Goal: Information Seeking & Learning: Learn about a topic

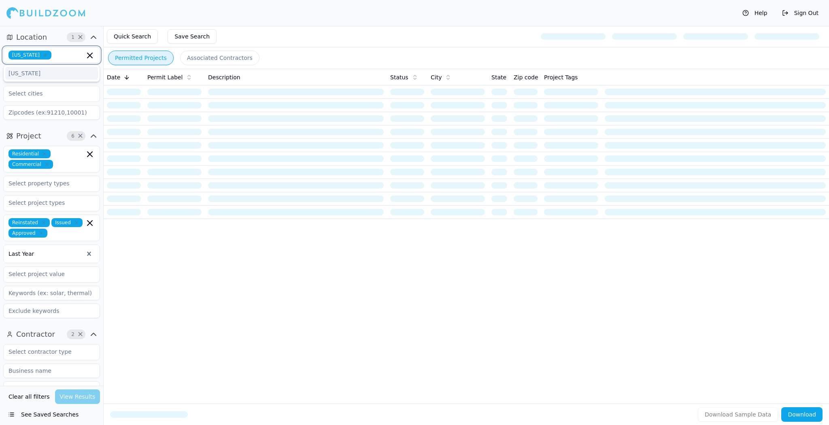
click at [71, 58] on input "text" at bounding box center [70, 55] width 30 height 9
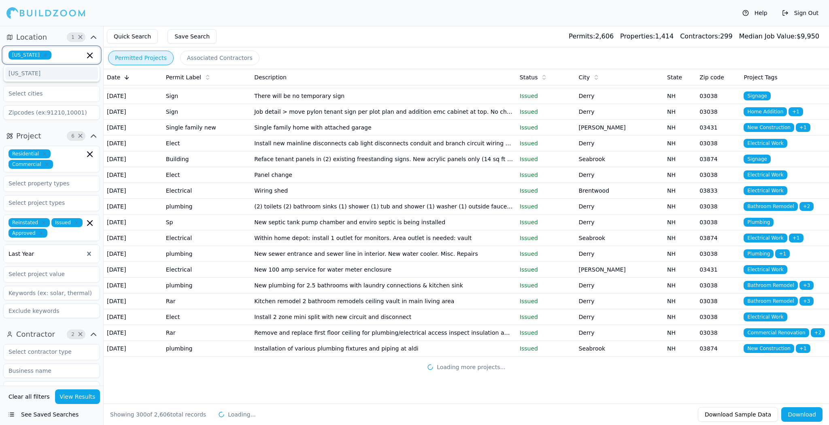
scroll to position [5733, 0]
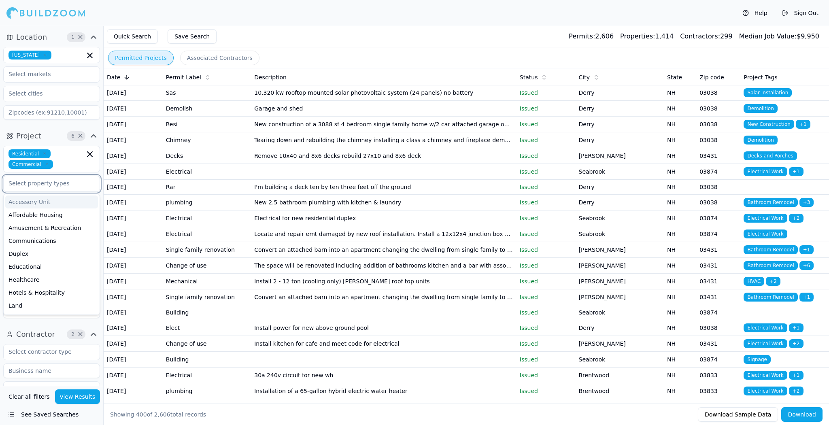
click at [60, 179] on input "text" at bounding box center [47, 183] width 86 height 15
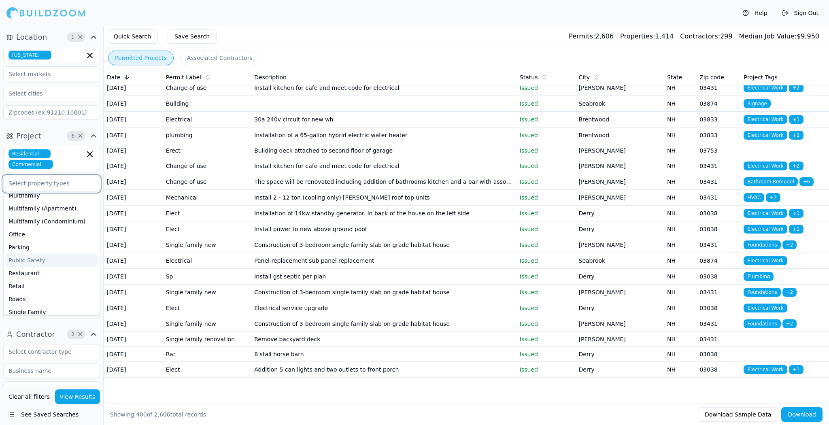
scroll to position [194, 0]
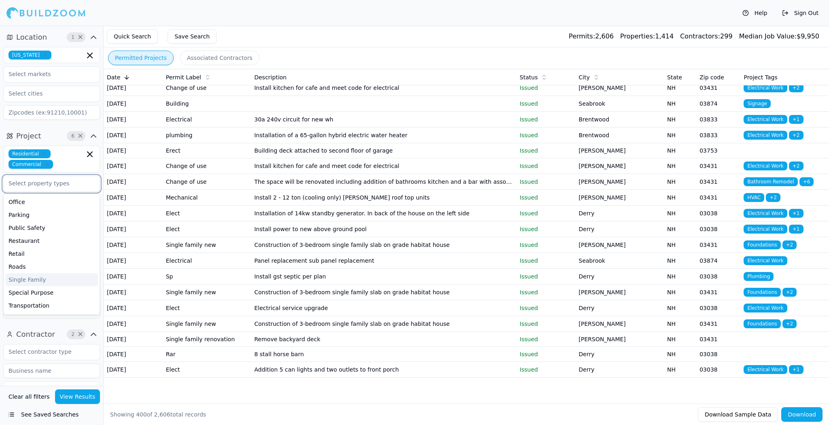
click at [40, 275] on div "Single Family" at bounding box center [51, 279] width 93 height 13
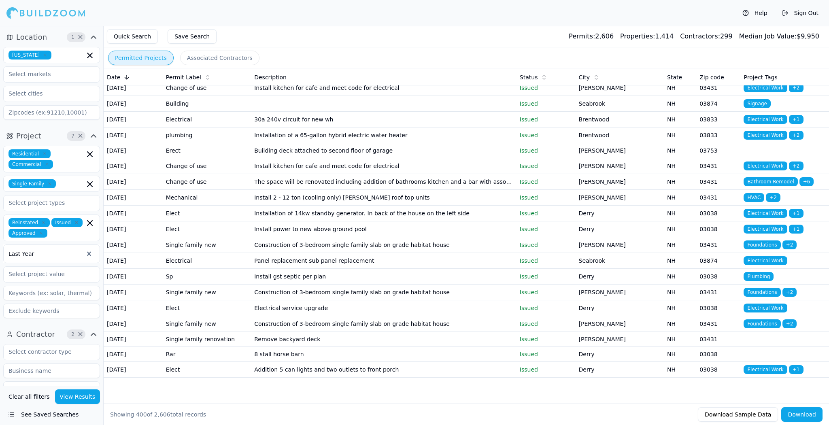
click at [70, 187] on div "Single Family" at bounding box center [51, 184] width 97 height 16
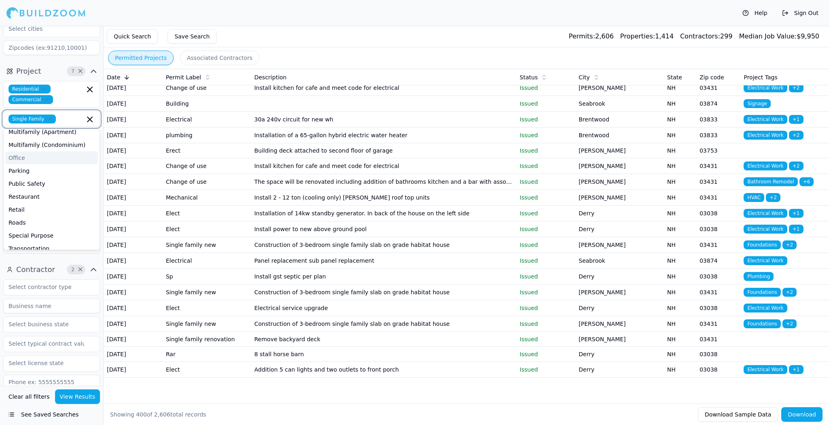
scroll to position [141, 0]
click at [30, 154] on div "Multifamily" at bounding box center [51, 151] width 93 height 13
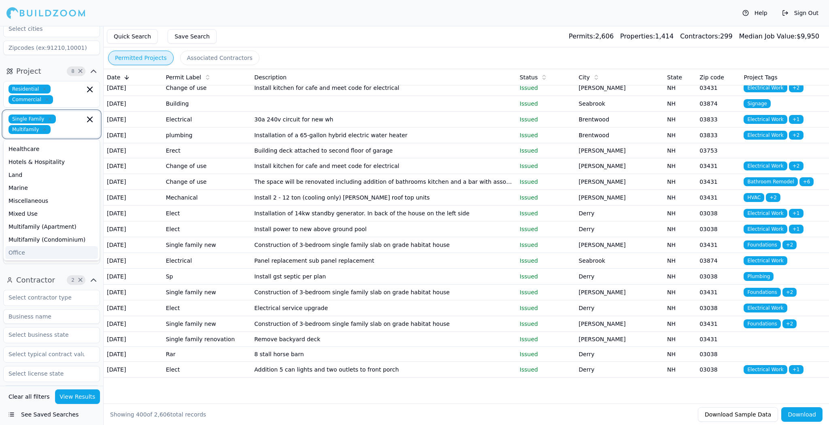
scroll to position [44, 0]
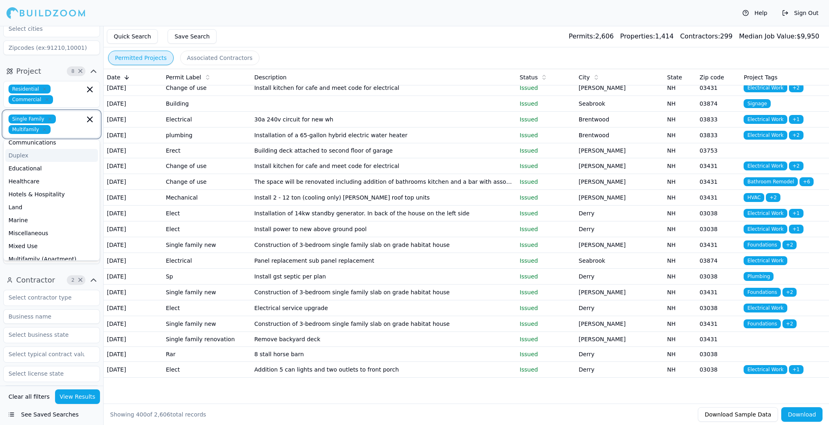
click at [27, 155] on div "Duplex" at bounding box center [51, 155] width 93 height 13
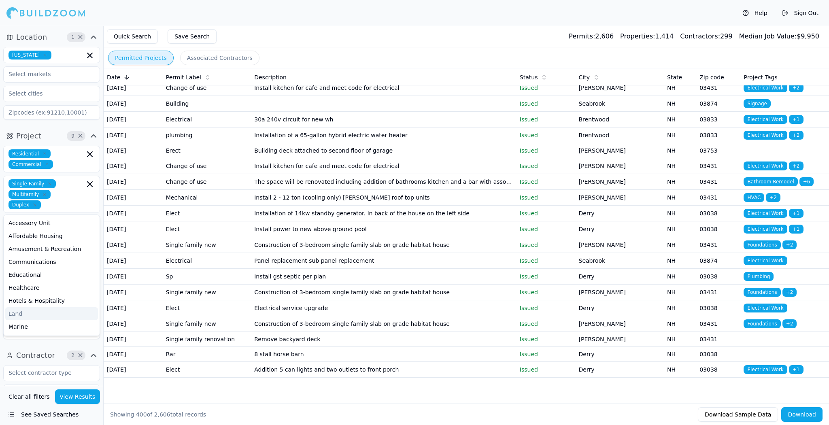
click at [55, 141] on button "Project 9 ×" at bounding box center [51, 136] width 97 height 13
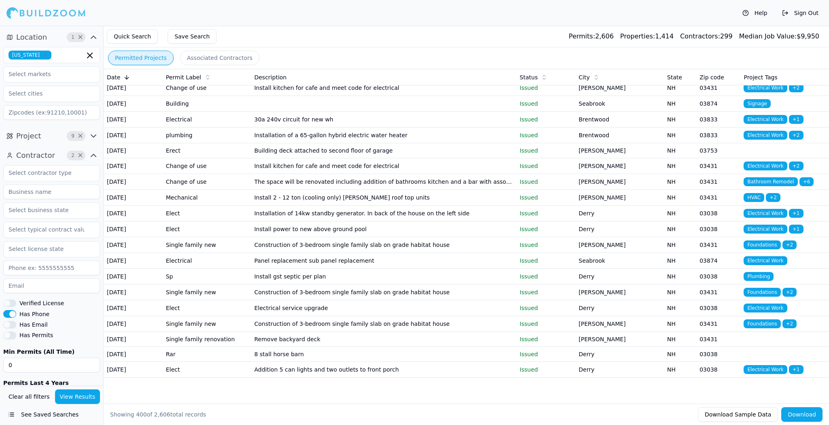
click at [94, 136] on icon "button" at bounding box center [93, 136] width 5 height 2
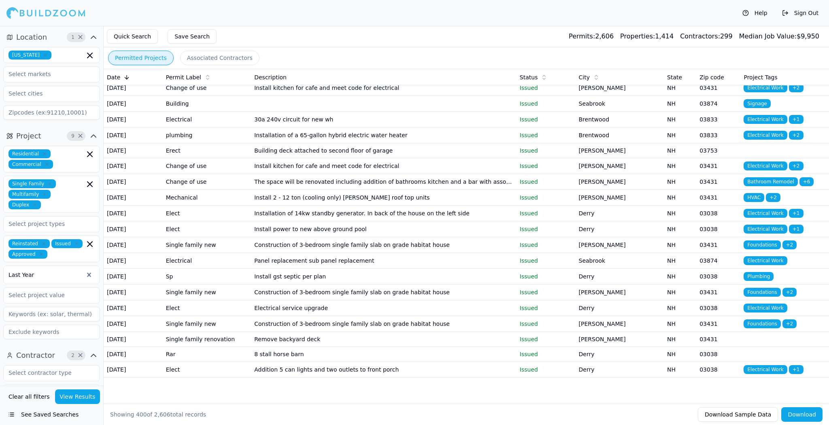
click at [64, 181] on div "Single Family Multifamily Duplex" at bounding box center [52, 194] width 86 height 30
click at [89, 183] on icon "button" at bounding box center [89, 184] width 5 height 5
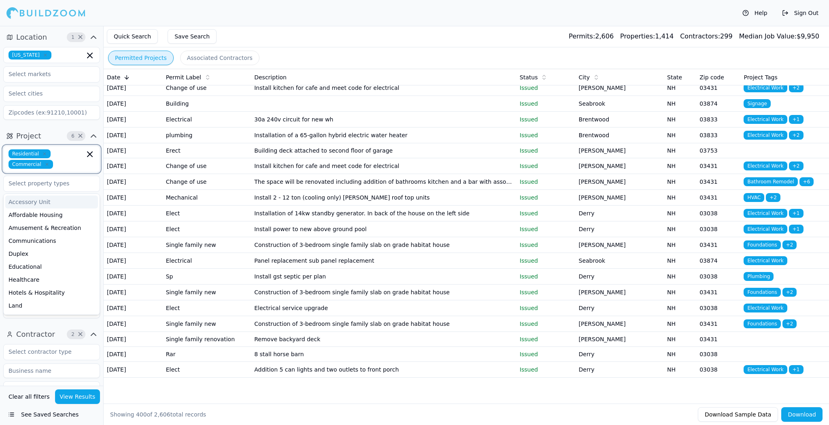
click at [67, 166] on input "text" at bounding box center [70, 164] width 28 height 9
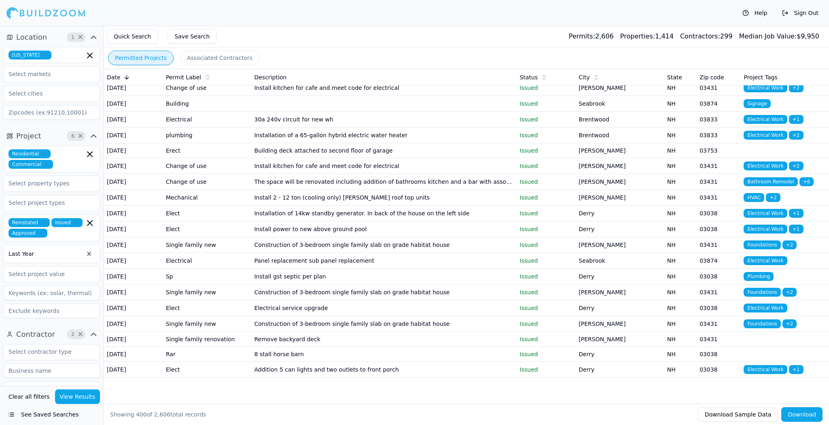
click at [0, 244] on div "Project 6 × Residential Commercial Reinstated Issued Approved Last Year" at bounding box center [51, 225] width 103 height 198
click at [51, 274] on input "text" at bounding box center [47, 274] width 86 height 15
click at [0, 256] on div "Project 6 × Residential Commercial Reinstated Issued Approved Last Year under $…" at bounding box center [51, 225] width 103 height 198
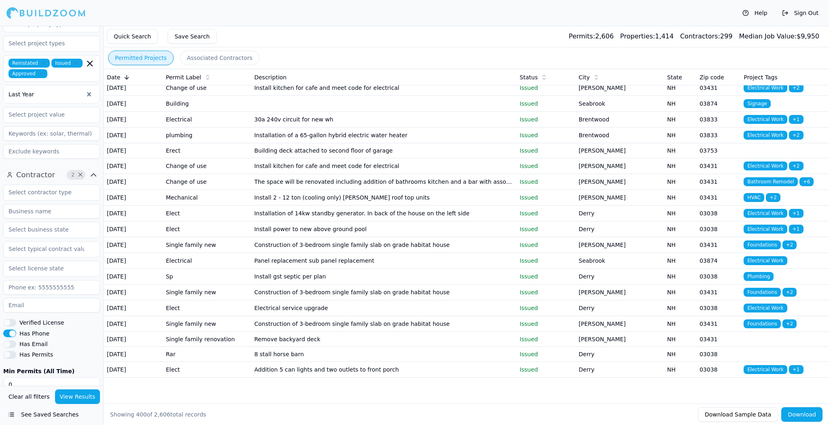
scroll to position [162, 0]
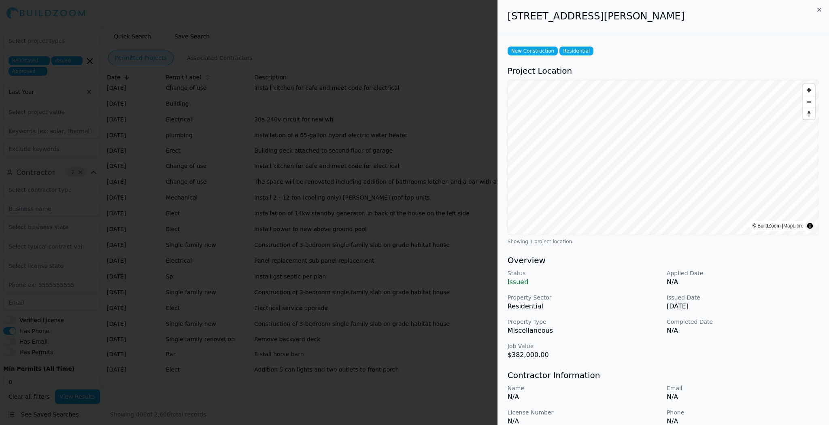
scroll to position [32, 0]
click at [423, 147] on div at bounding box center [414, 212] width 829 height 425
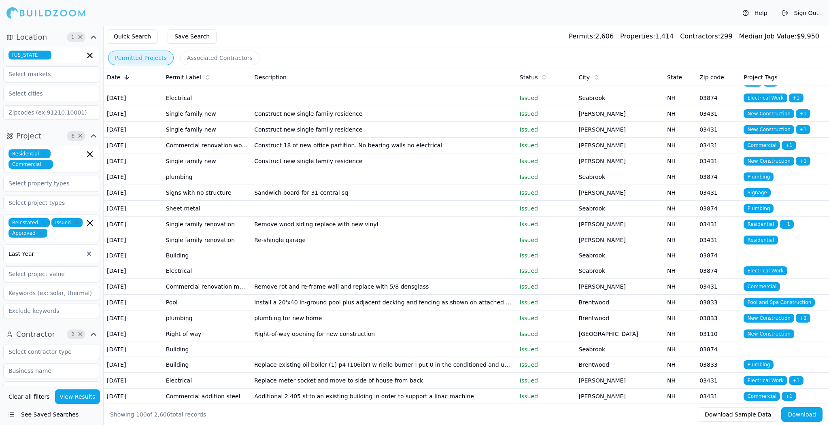
scroll to position [1069, 0]
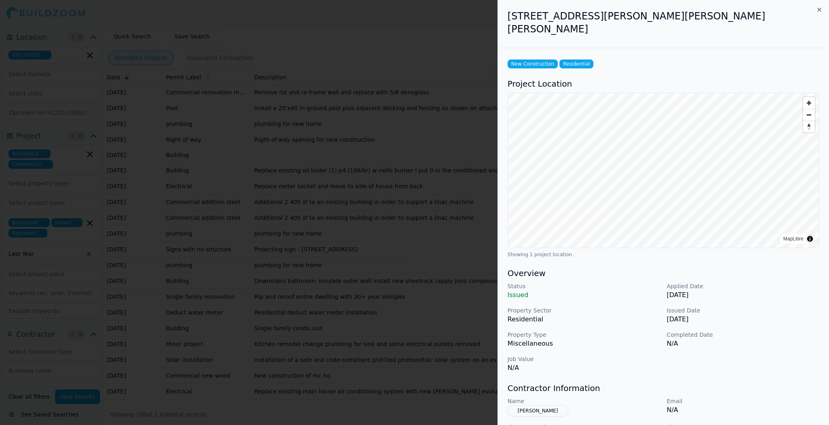
click at [402, 327] on div at bounding box center [414, 212] width 829 height 425
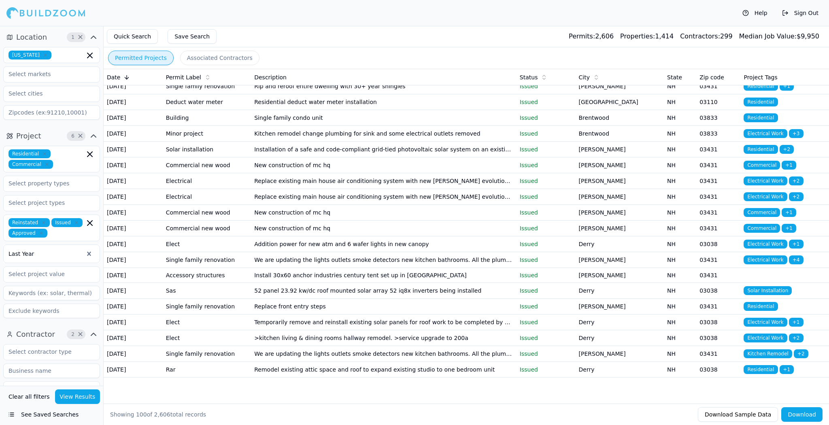
scroll to position [1360, 0]
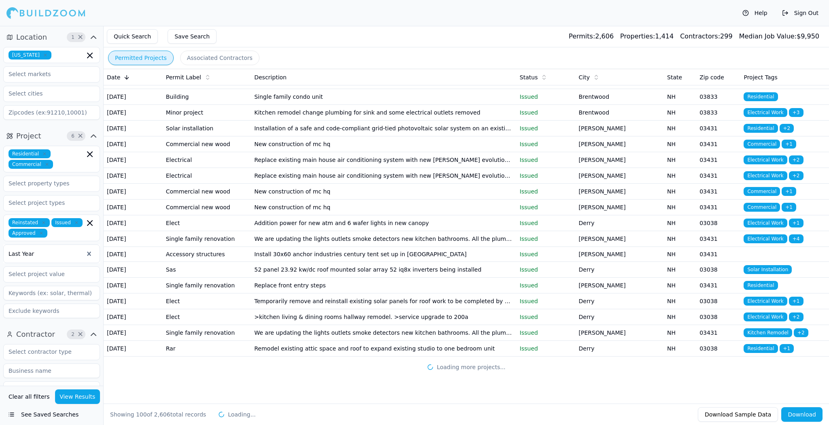
click at [327, 42] on td "plumbing for new home" at bounding box center [384, 34] width 266 height 16
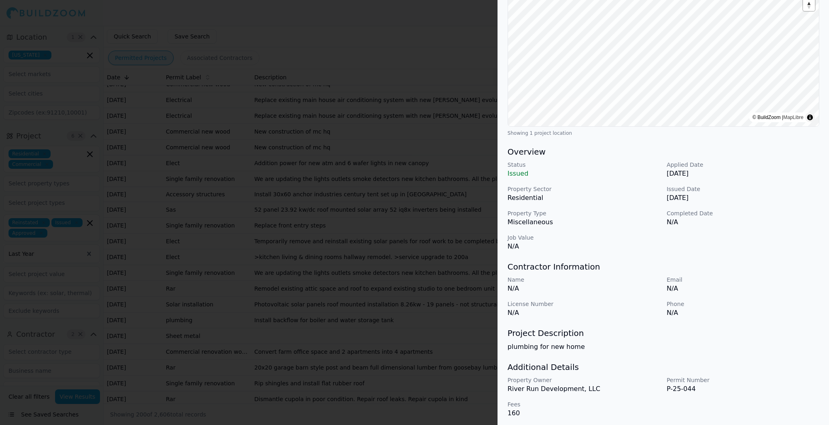
scroll to position [111, 0]
click at [447, 347] on div at bounding box center [414, 212] width 829 height 425
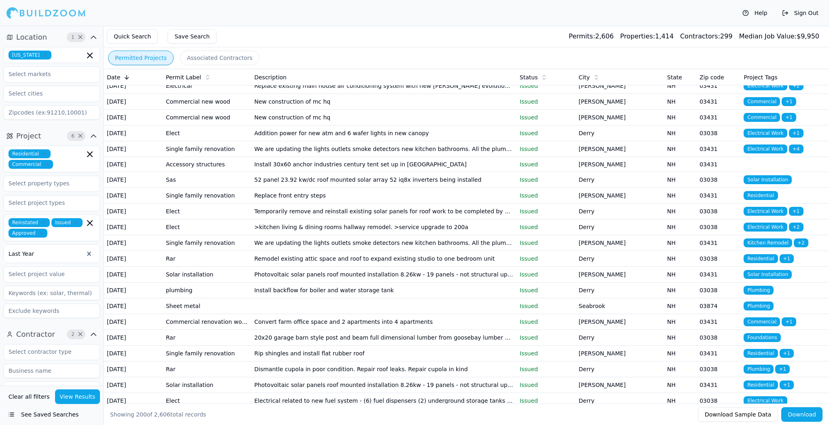
scroll to position [1425, 0]
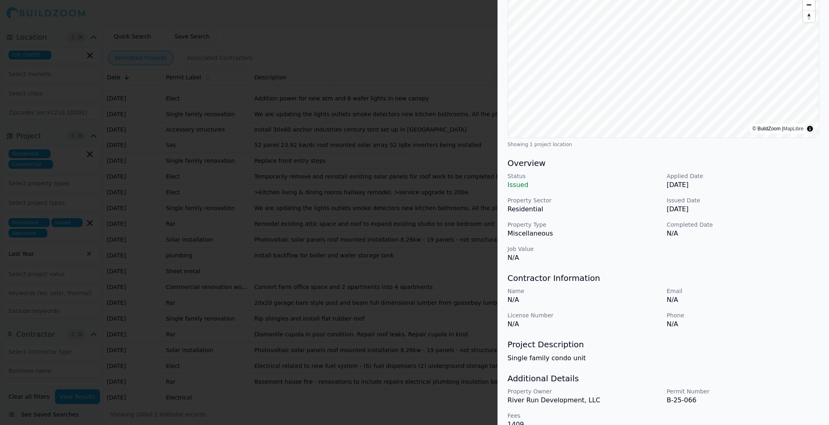
scroll to position [111, 0]
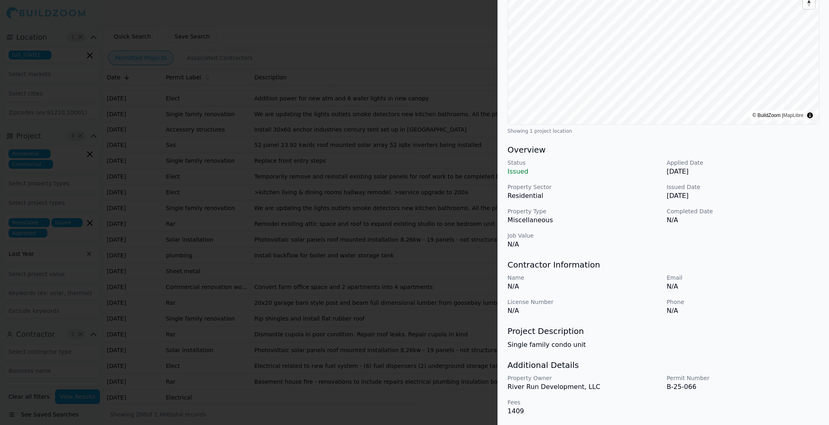
click at [464, 329] on div at bounding box center [414, 212] width 829 height 425
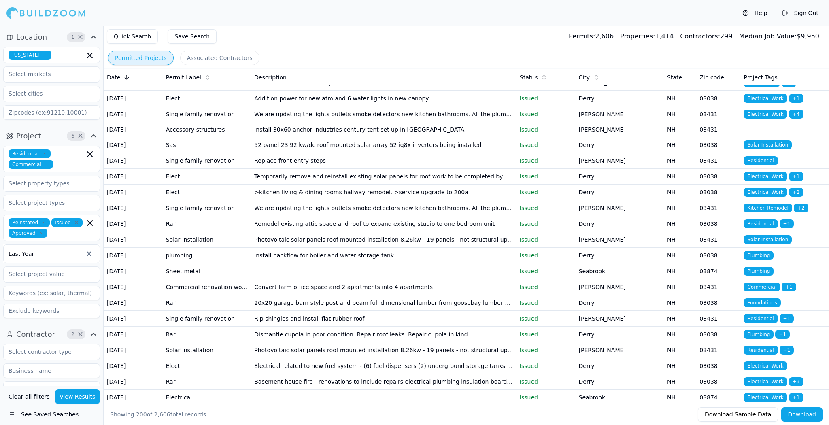
scroll to position [1490, 0]
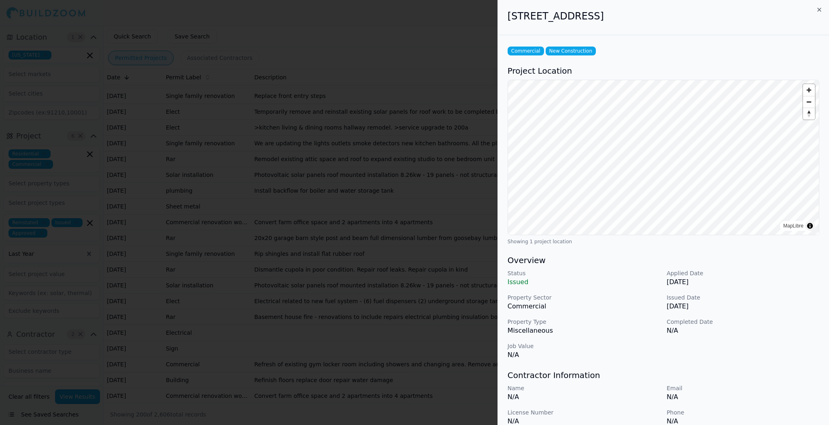
click at [361, 373] on div at bounding box center [414, 212] width 829 height 425
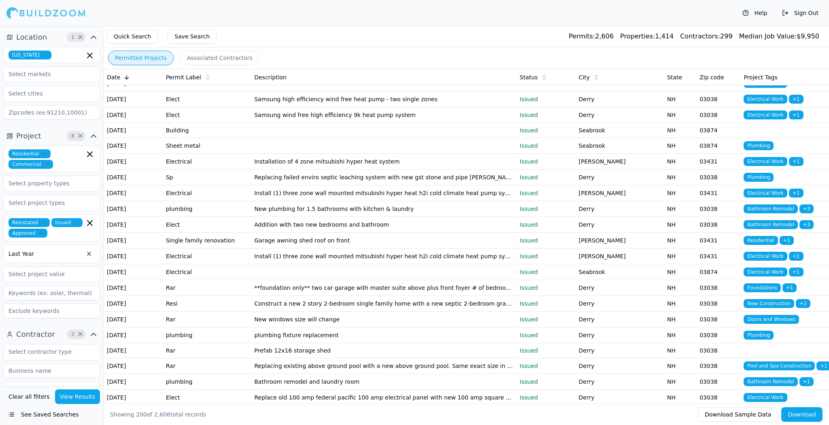
scroll to position [2008, 0]
